Goal: Information Seeking & Learning: Compare options

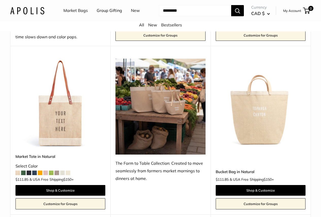
scroll to position [404, 0]
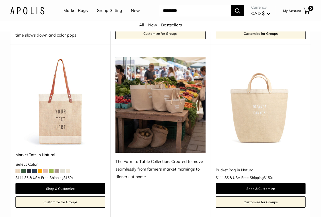
click at [34, 170] on span at bounding box center [34, 171] width 5 height 5
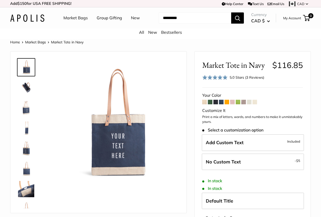
click at [202, 104] on span at bounding box center [204, 102] width 5 height 5
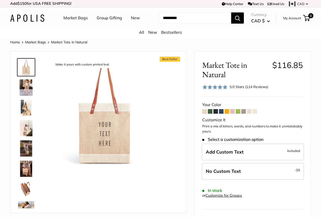
click at [214, 114] on span at bounding box center [215, 111] width 5 height 5
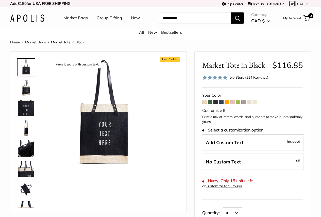
click at [221, 104] on span at bounding box center [221, 102] width 5 height 5
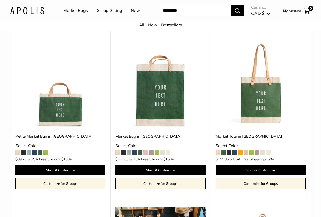
scroll to position [1392, 0]
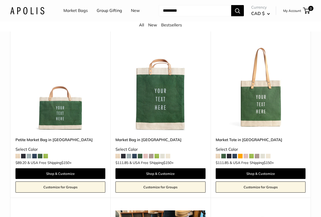
click at [0, 0] on img at bounding box center [0, 0] width 0 height 0
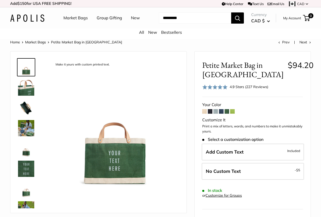
click at [203, 114] on span at bounding box center [204, 111] width 5 height 5
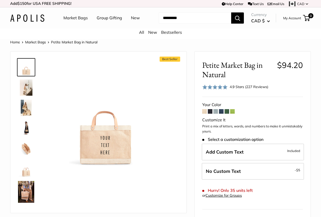
click at [31, 131] on img at bounding box center [26, 128] width 16 height 16
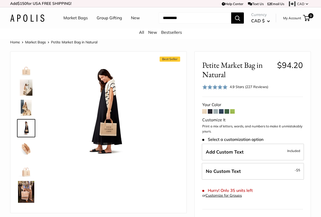
click at [220, 114] on span at bounding box center [221, 111] width 5 height 5
